Goal: Find specific page/section: Find specific page/section

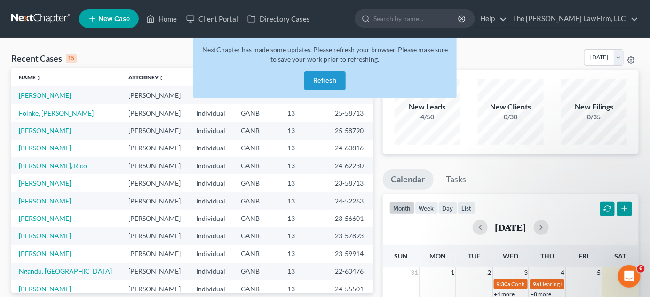
drag, startPoint x: 325, startPoint y: 82, endPoint x: 316, endPoint y: 71, distance: 15.4
click at [325, 82] on button "Refresh" at bounding box center [324, 80] width 41 height 19
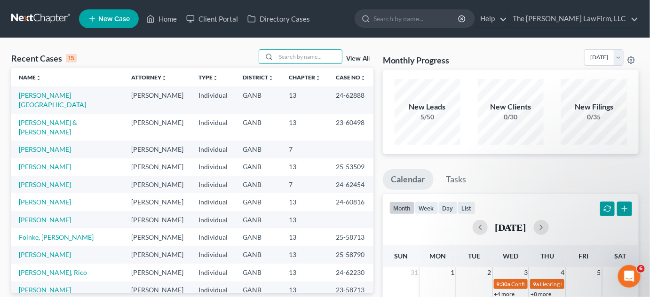
click at [307, 56] on input "search" at bounding box center [309, 57] width 66 height 14
type input "jackson"
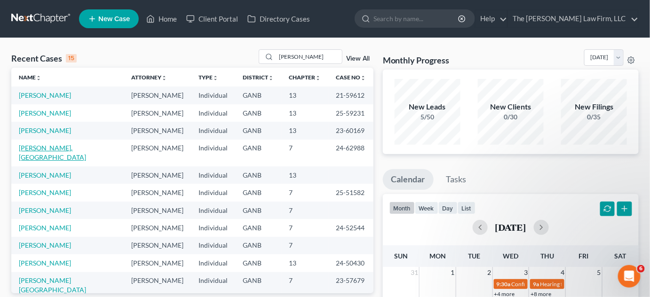
click at [39, 148] on link "Jackson, Asia" at bounding box center [52, 152] width 67 height 17
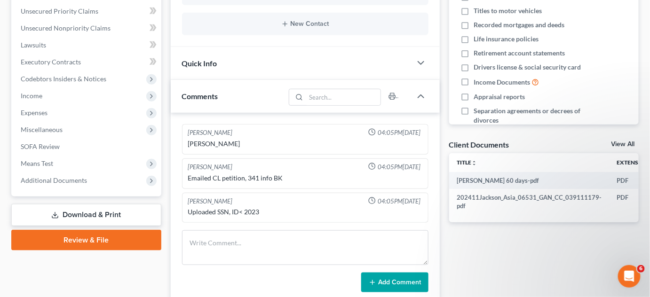
scroll to position [353, 0]
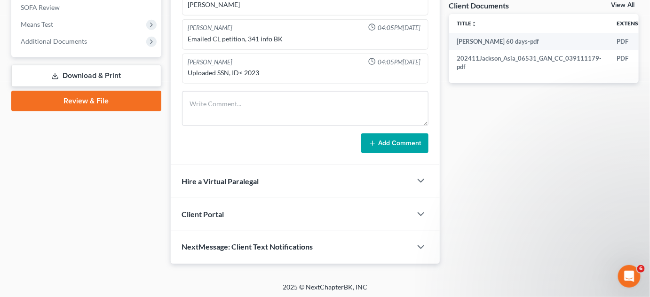
click at [60, 42] on span "Additional Documents" at bounding box center [54, 41] width 66 height 8
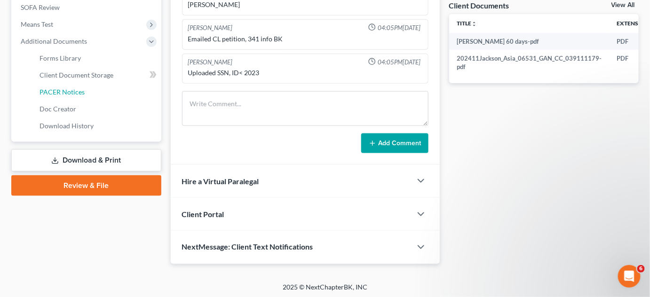
click at [89, 89] on link "PACER Notices" at bounding box center [96, 92] width 129 height 17
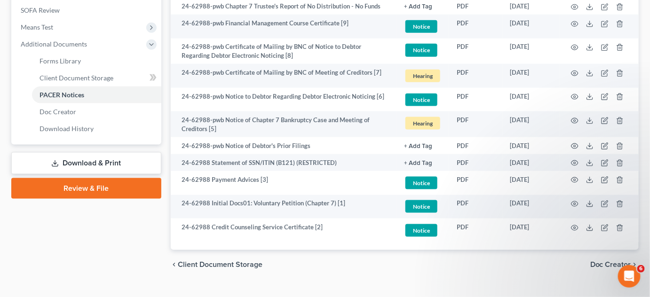
scroll to position [367, 0]
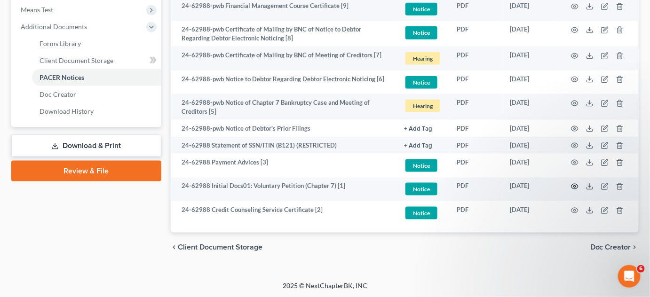
click at [573, 188] on icon "button" at bounding box center [575, 187] width 8 height 8
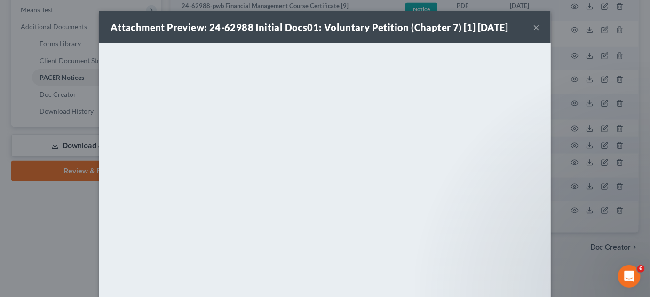
scroll to position [359, 0]
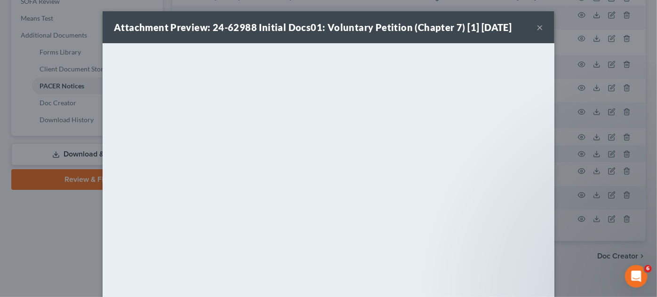
click at [41, 238] on div "Attachment Preview: 24-62988 Initial Docs01: Voluntary Petition (Chapter 7) [1]…" at bounding box center [328, 148] width 657 height 297
